Goal: Information Seeking & Learning: Learn about a topic

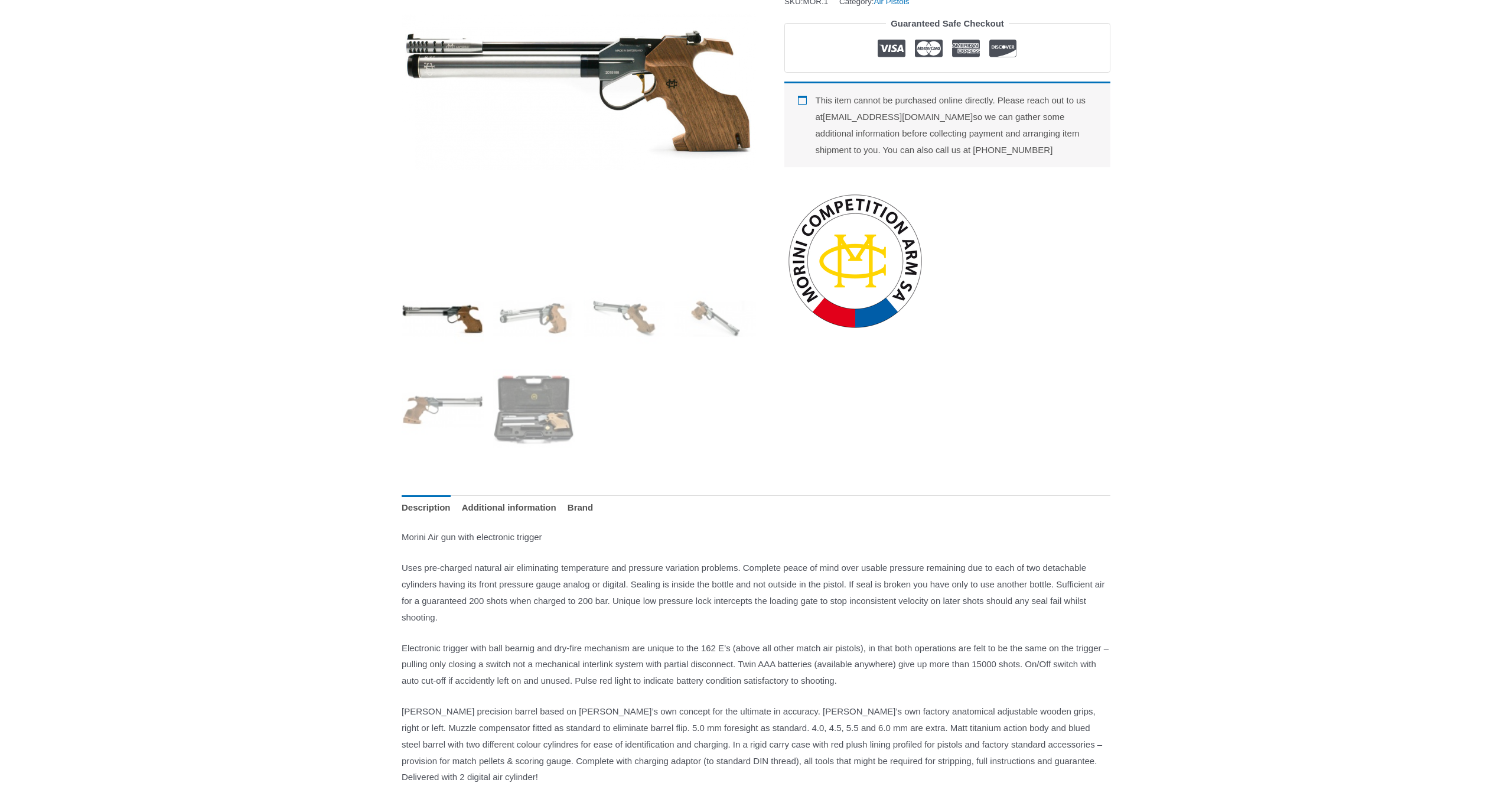
scroll to position [238, 0]
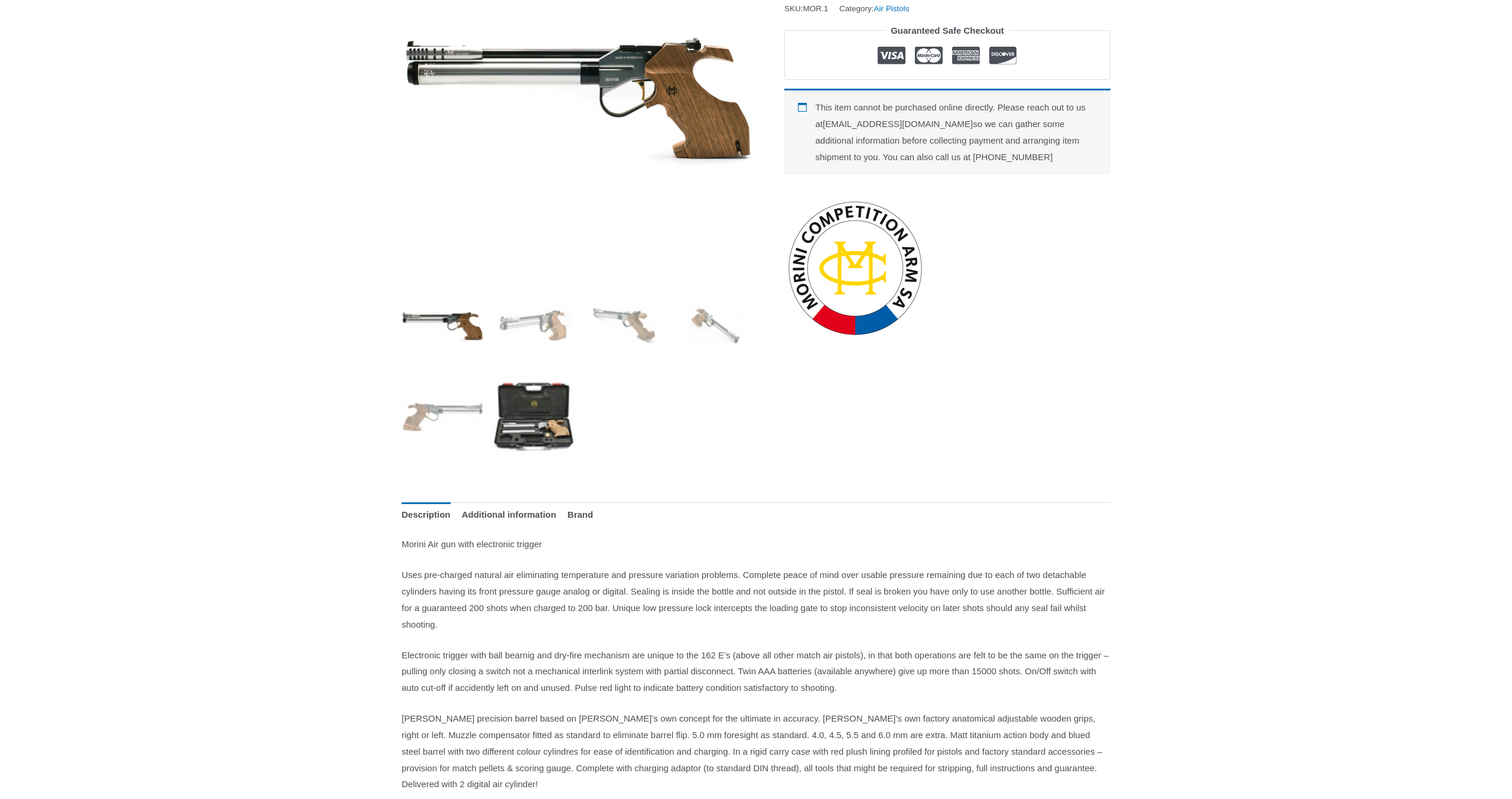
click at [545, 436] on img at bounding box center [533, 417] width 82 height 82
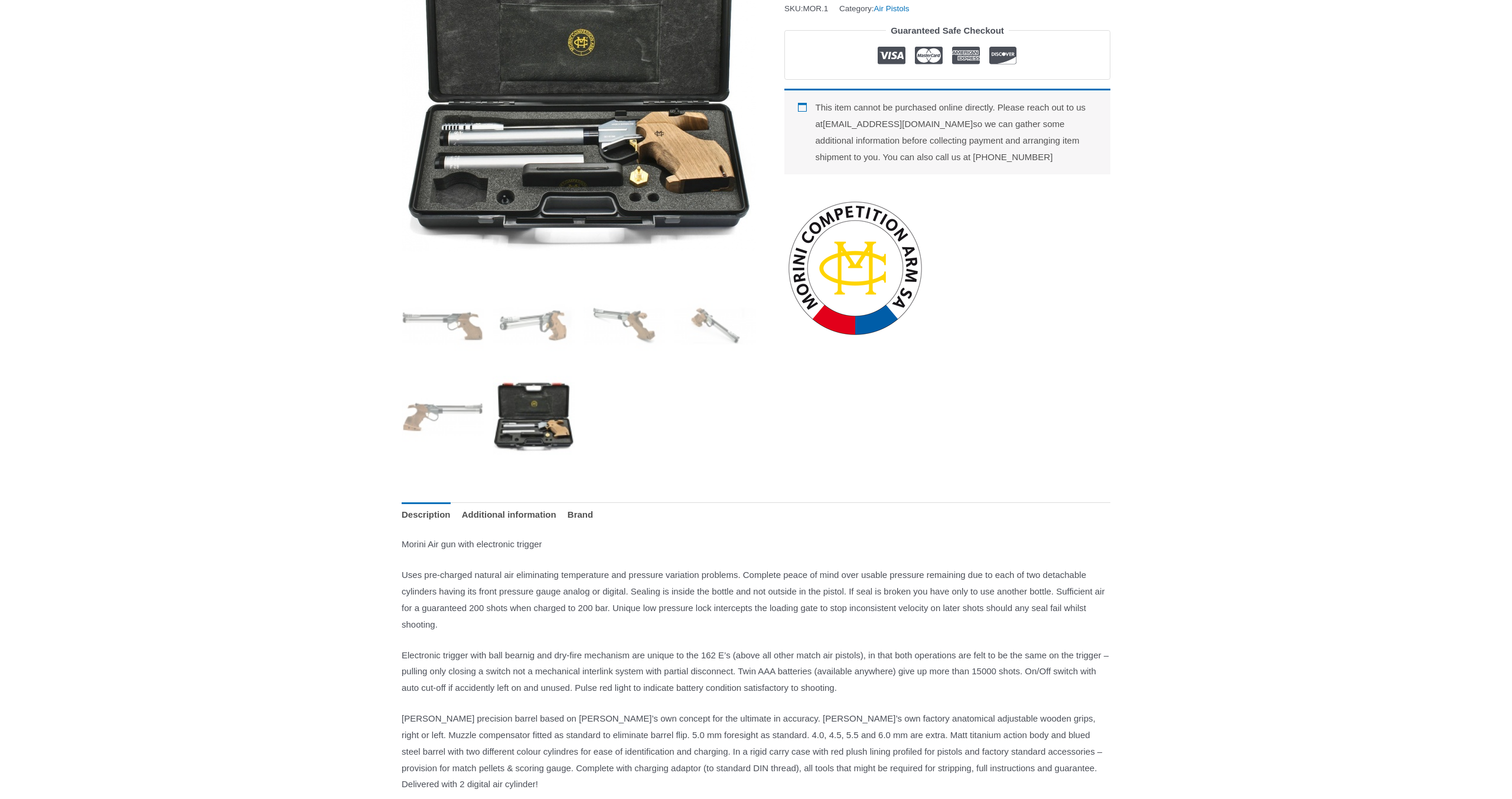
scroll to position [28, 0]
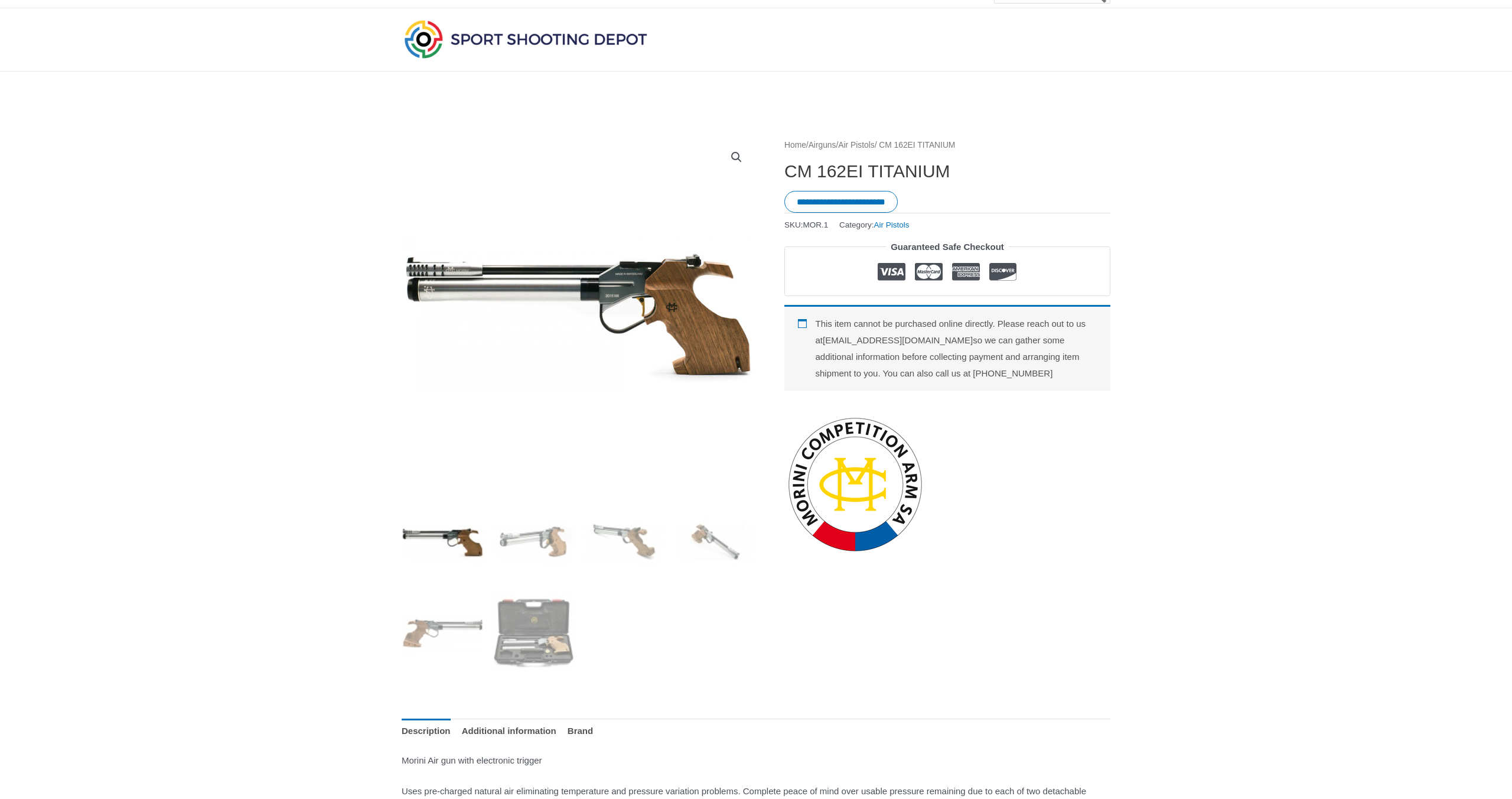
scroll to position [124, 0]
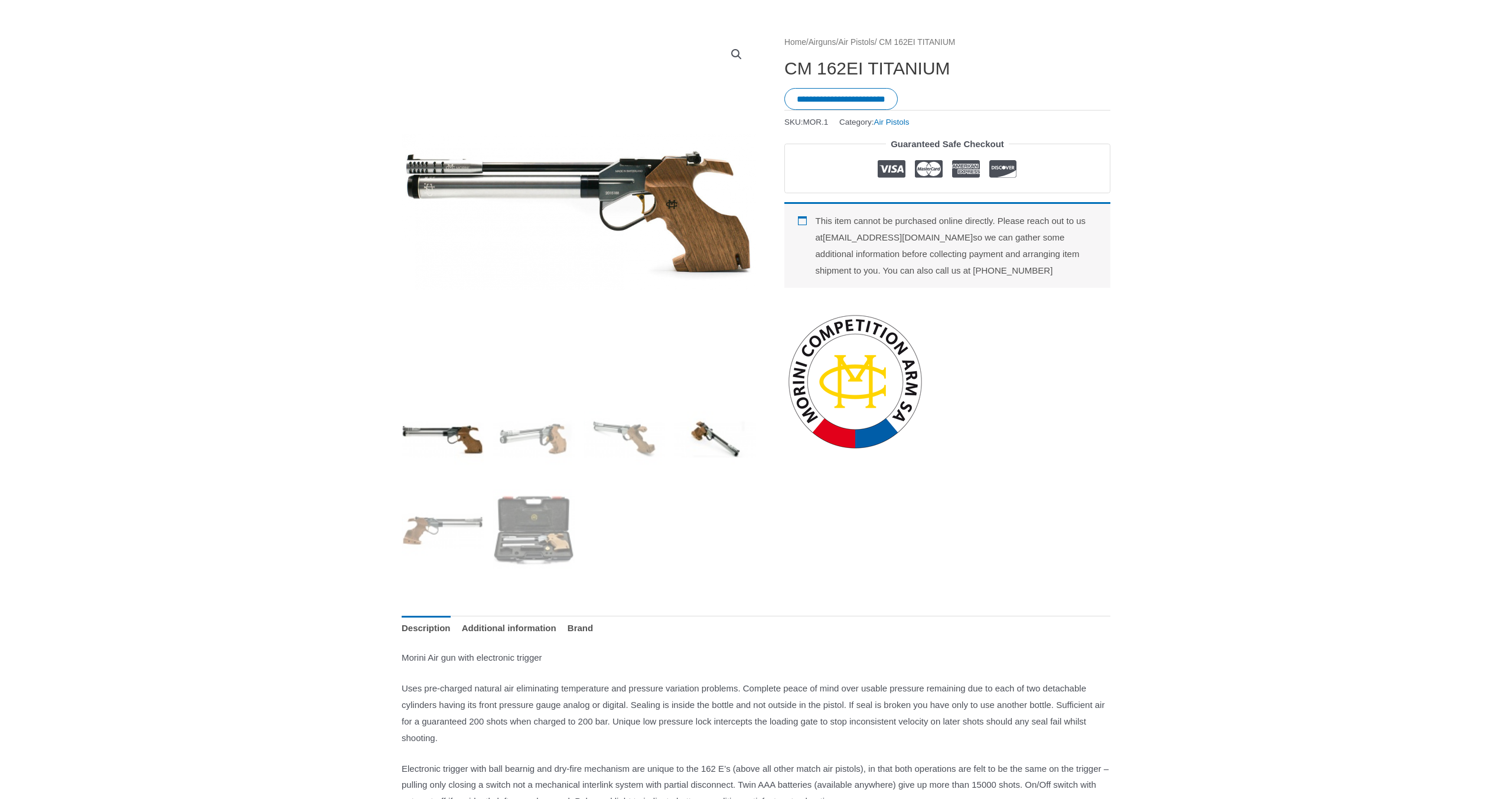
click at [716, 445] on img at bounding box center [715, 439] width 82 height 82
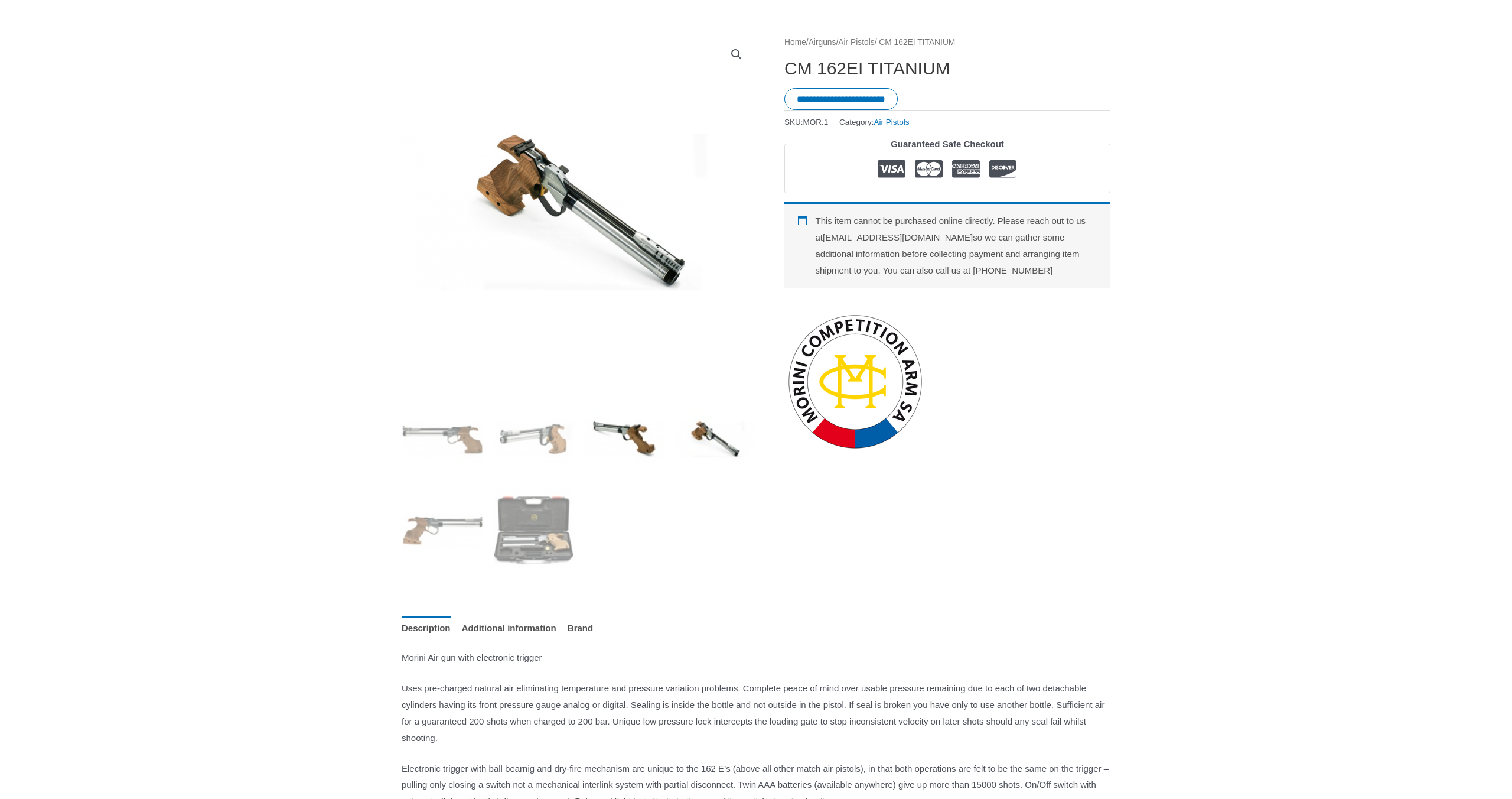
click at [649, 449] on img at bounding box center [625, 439] width 82 height 82
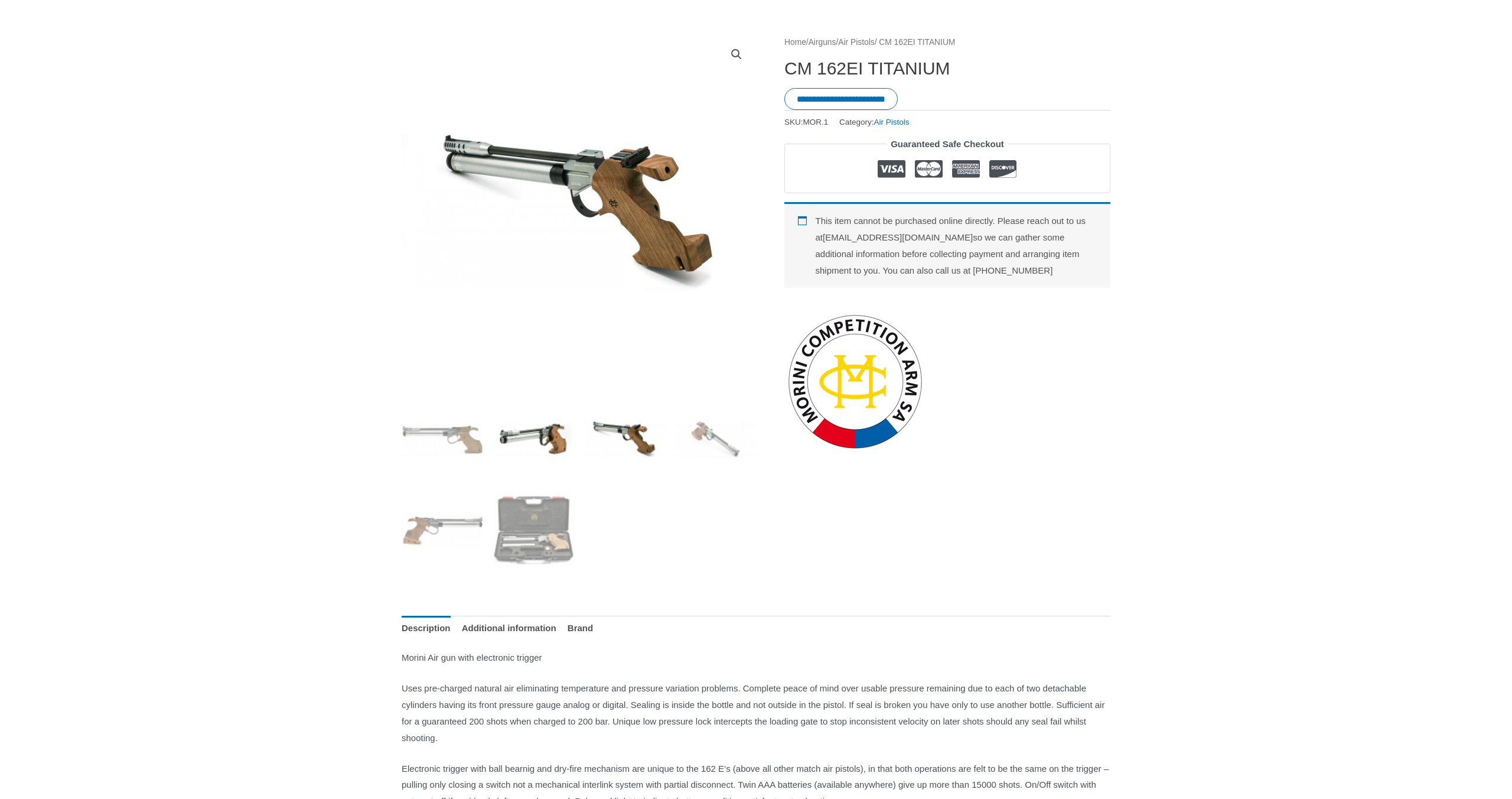
click at [560, 425] on img at bounding box center [533, 439] width 82 height 82
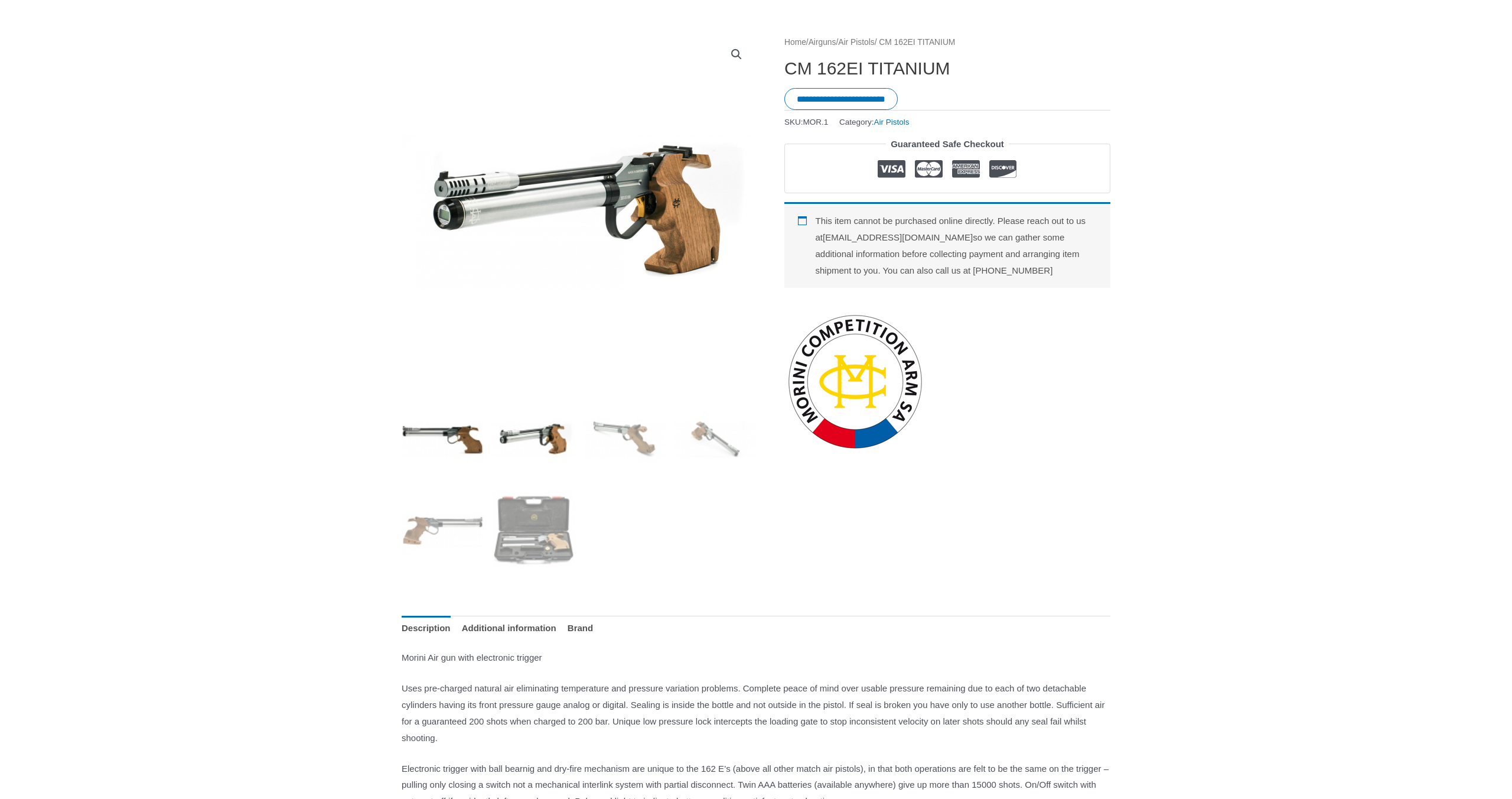
click at [467, 426] on img at bounding box center [442, 439] width 82 height 82
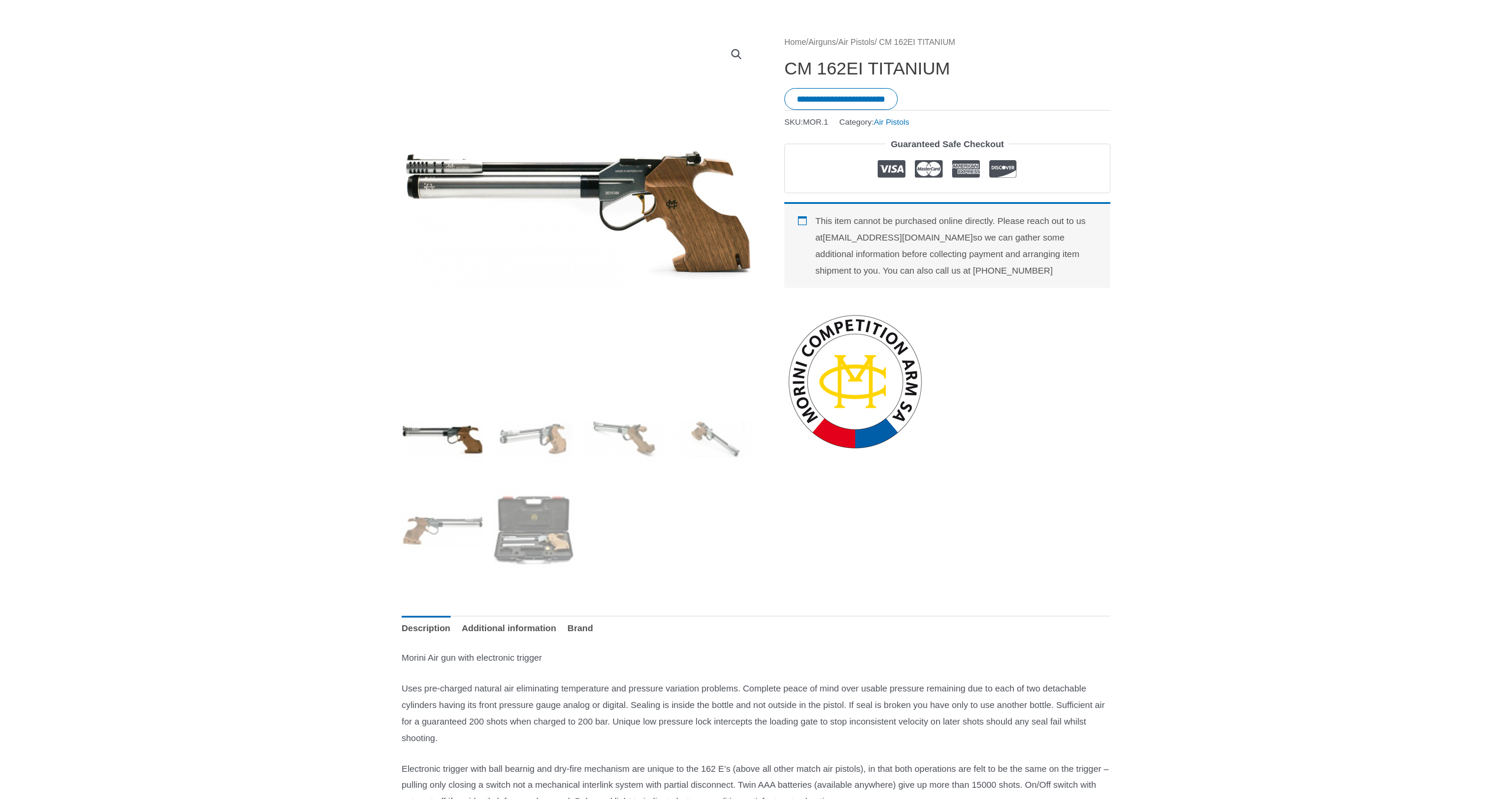
click at [454, 528] on img at bounding box center [442, 530] width 82 height 82
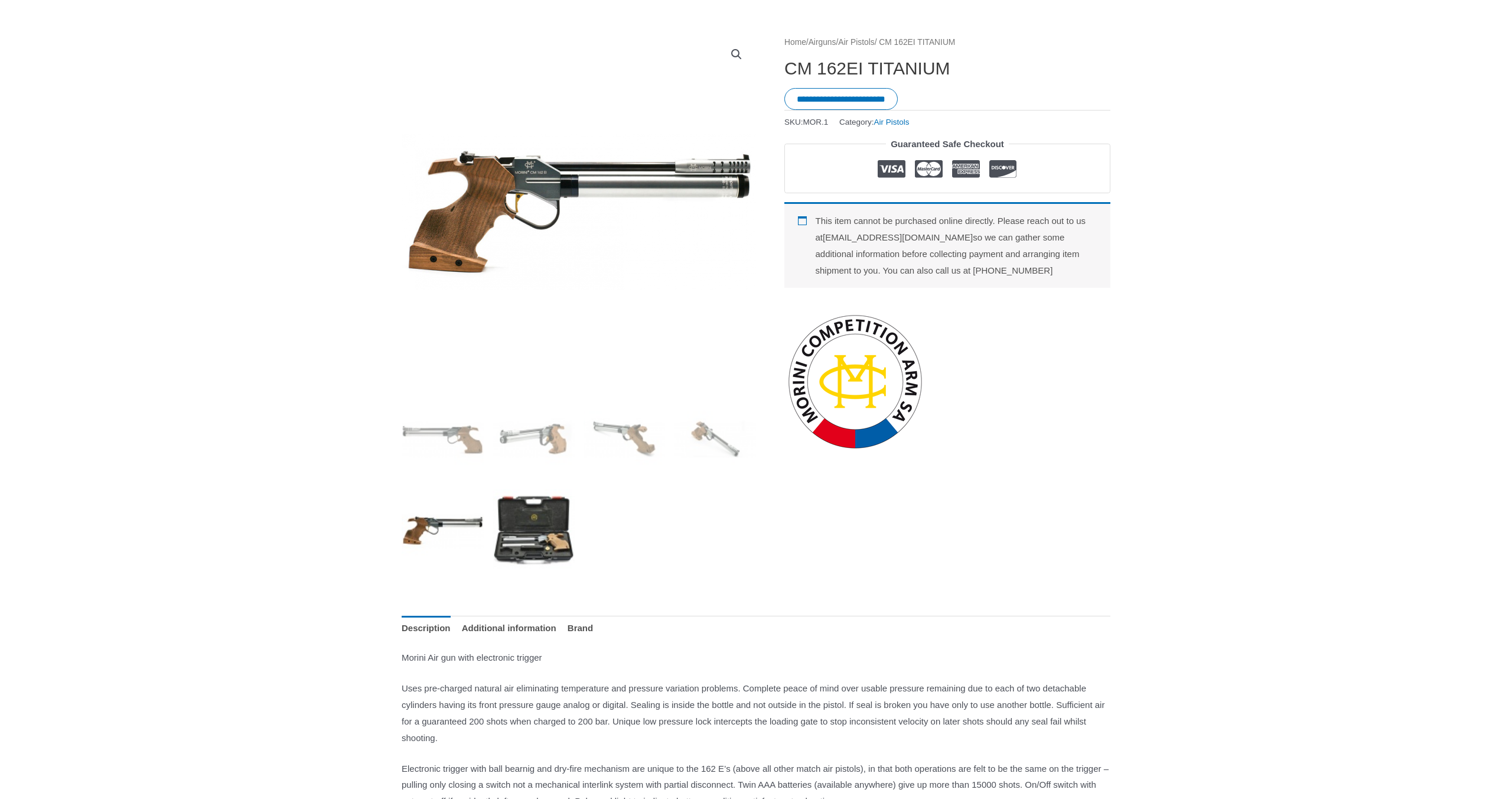
click at [540, 536] on img at bounding box center [533, 530] width 82 height 82
